Goal: Information Seeking & Learning: Learn about a topic

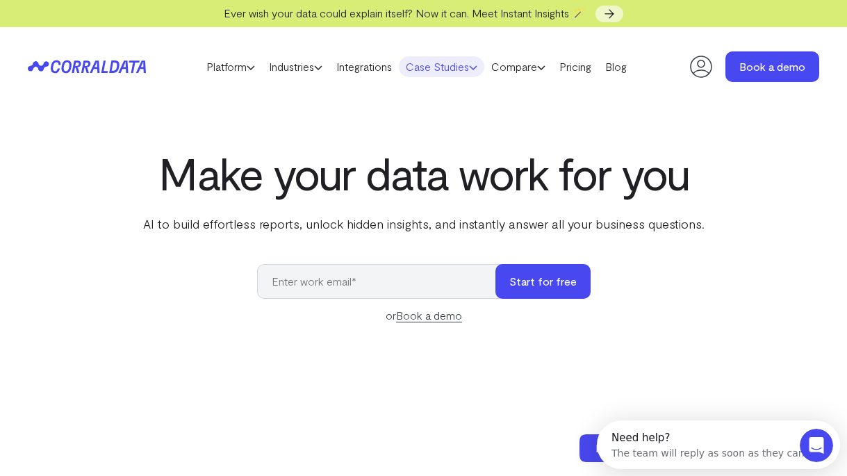
click at [450, 66] on link "Case Studies" at bounding box center [441, 66] width 85 height 21
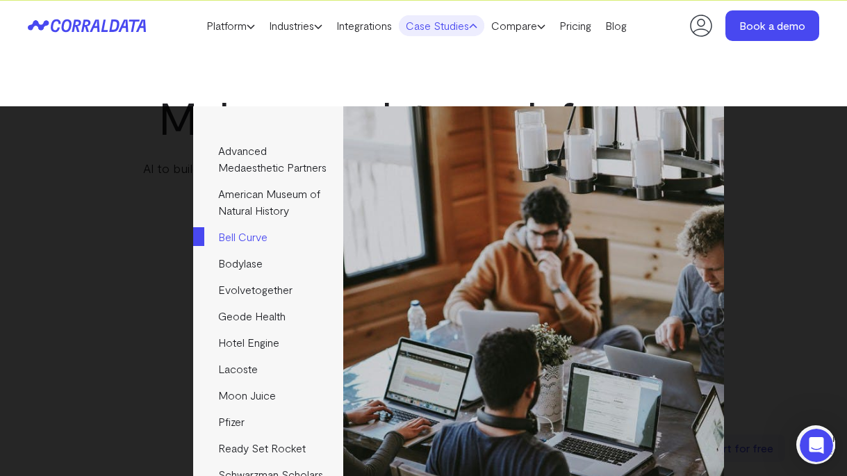
scroll to position [27, 0]
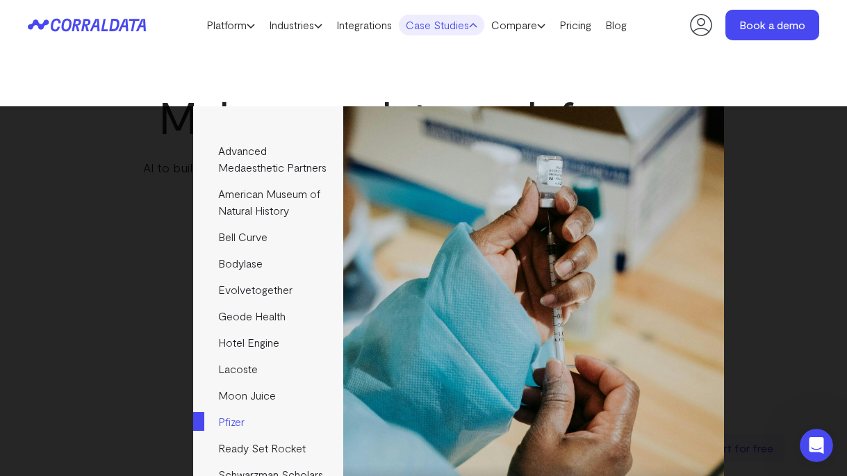
click at [249, 435] on link "Pfizer" at bounding box center [267, 422] width 149 height 26
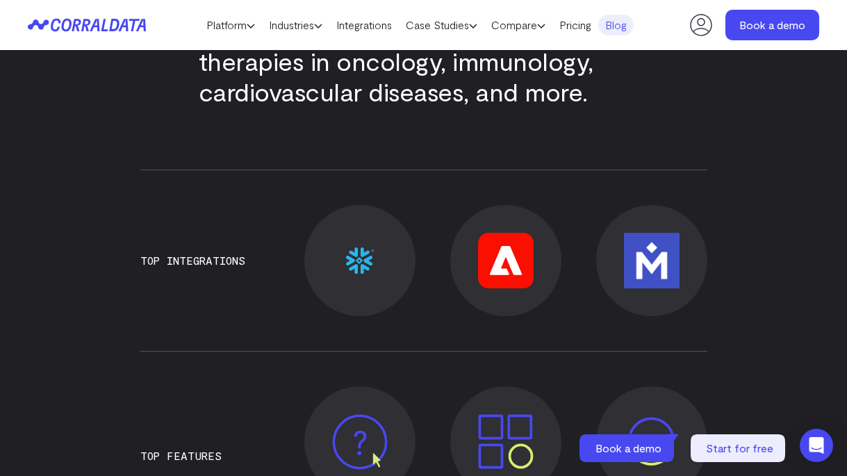
scroll to position [188, 0]
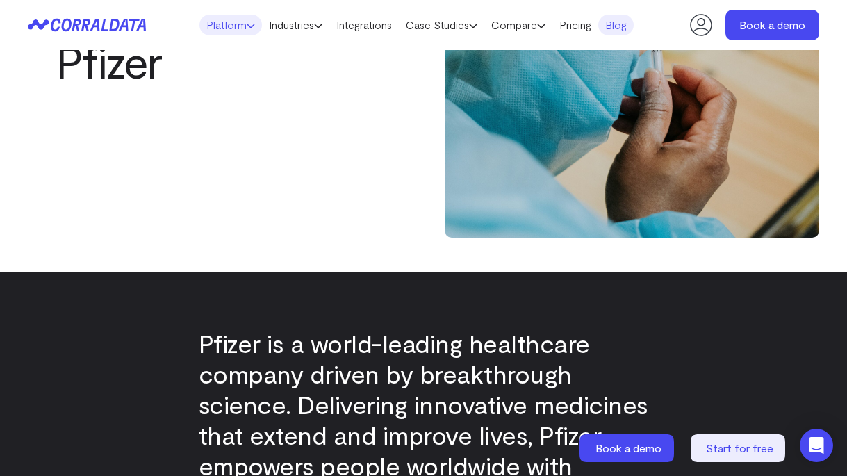
click at [247, 24] on icon at bounding box center [251, 26] width 8 height 8
